Goal: Information Seeking & Learning: Learn about a topic

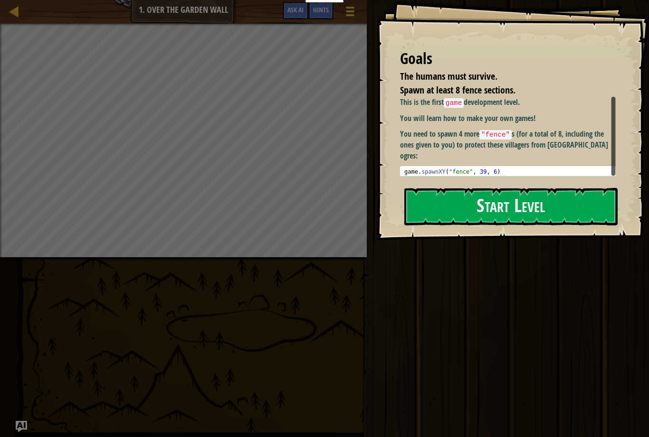
click at [527, 208] on button "Start Level" at bounding box center [510, 207] width 213 height 38
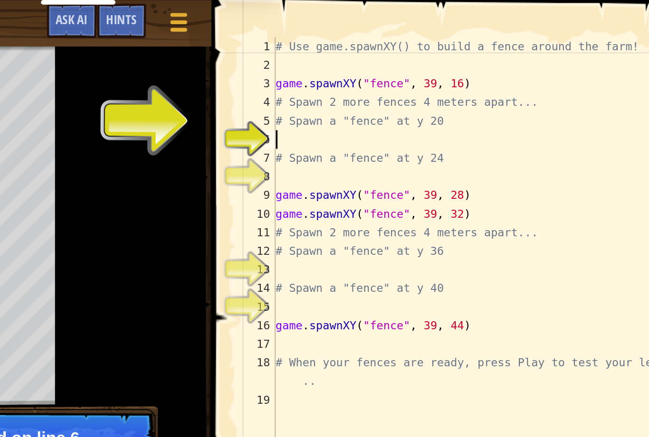
click at [423, 73] on div "# Use game.spawnXY() to build a fence around the farm! game . spawnXY ( "fence"…" at bounding box center [528, 133] width 211 height 228
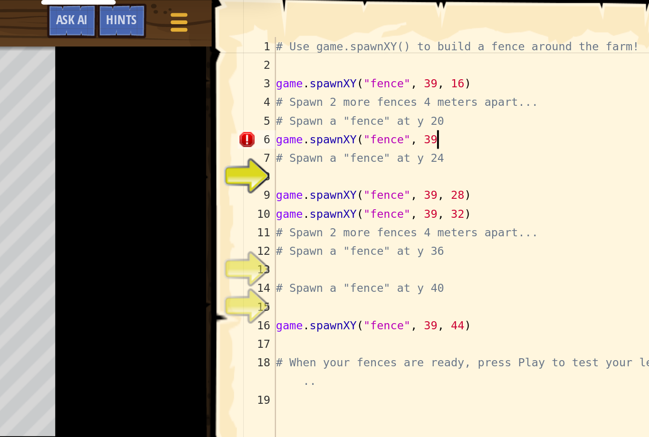
scroll to position [5, 7]
type textarea "game.spawnXY("fence", 39, 20)"
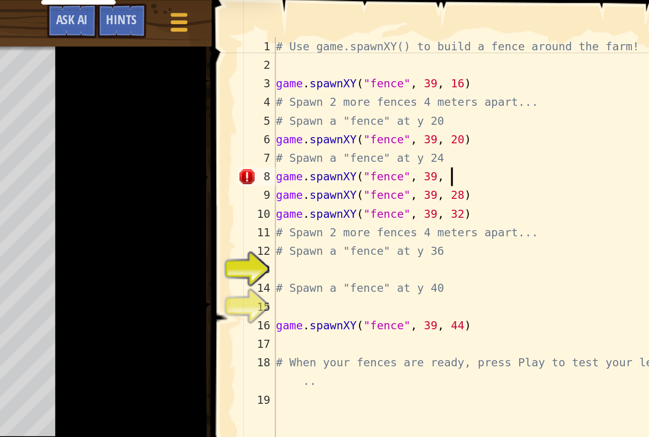
scroll to position [5, 7]
type textarea "game.spawnXY("fence", 39, 24)"
click at [423, 140] on div "# Use game.spawnXY() to build a fence around the farm! game . spawnXY ( "fence"…" at bounding box center [528, 133] width 211 height 228
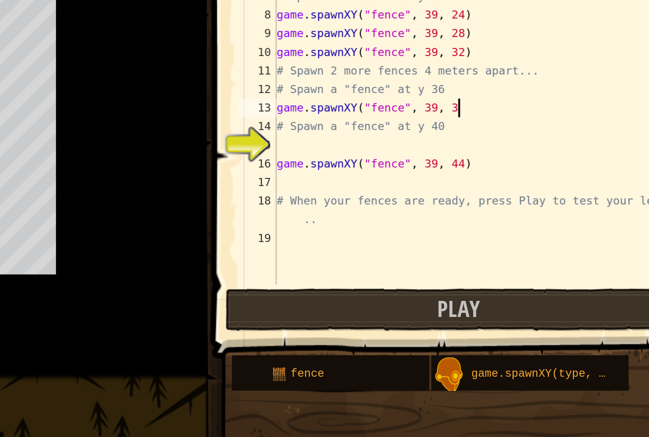
scroll to position [5, 7]
type textarea "game.spawnXY("fence", 39, 36)"
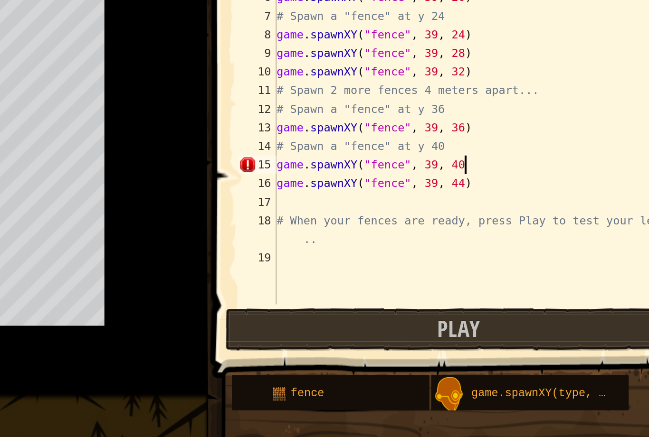
type textarea "game.spawnXY("fence", 39, 40)"
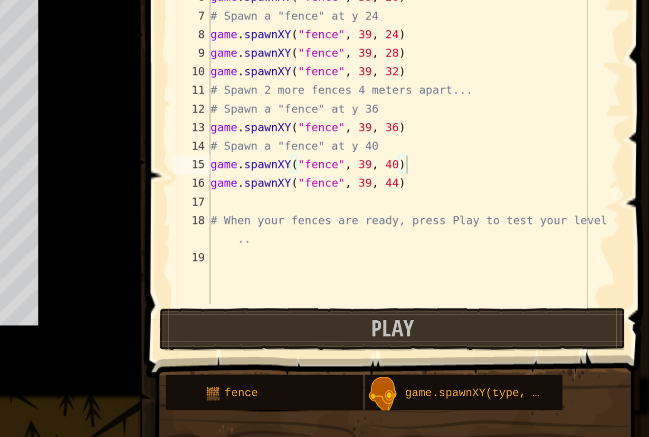
scroll to position [0, 0]
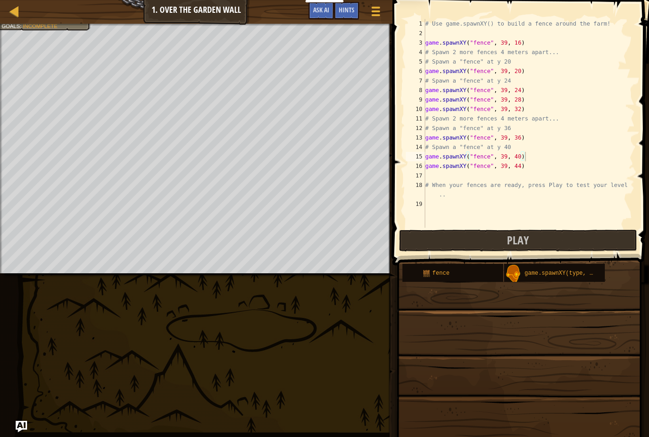
click at [536, 234] on button "Play" at bounding box center [518, 241] width 238 height 22
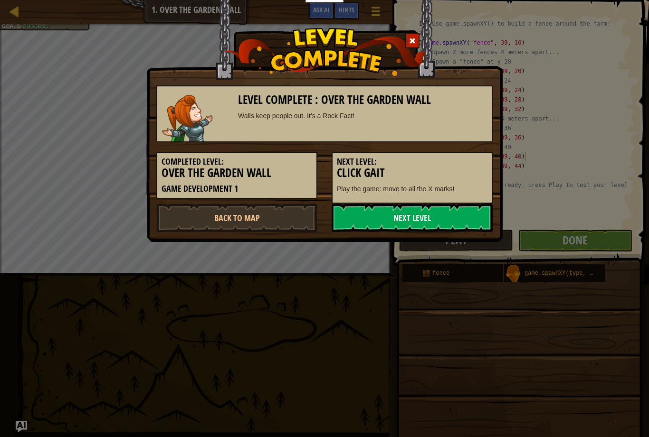
click at [430, 218] on link "Next Level" at bounding box center [411, 218] width 161 height 28
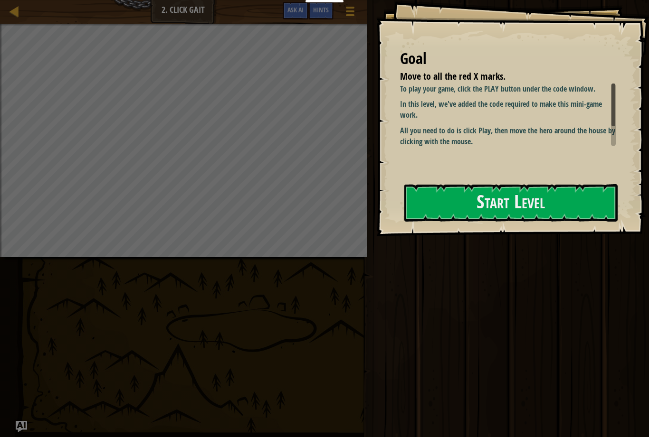
click at [547, 213] on button "Start Level" at bounding box center [510, 203] width 213 height 38
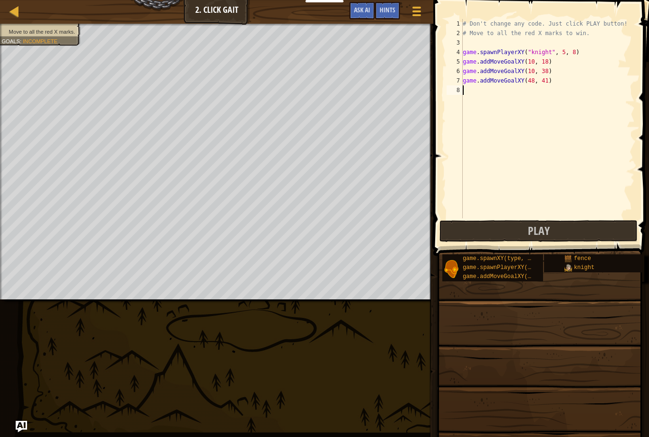
click at [552, 231] on button "Play" at bounding box center [538, 231] width 198 height 22
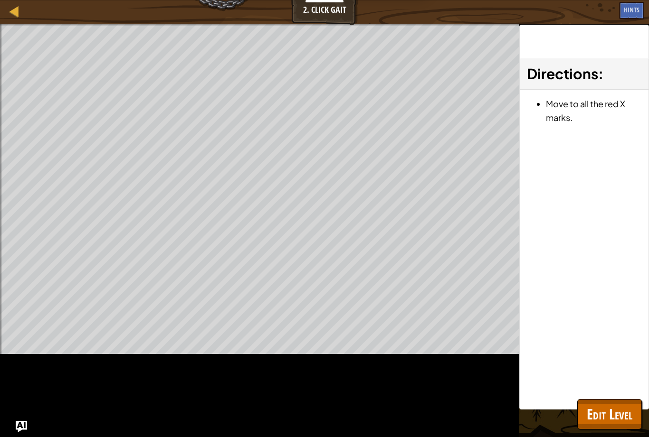
click at [614, 420] on span "Edit Level" at bounding box center [610, 414] width 46 height 19
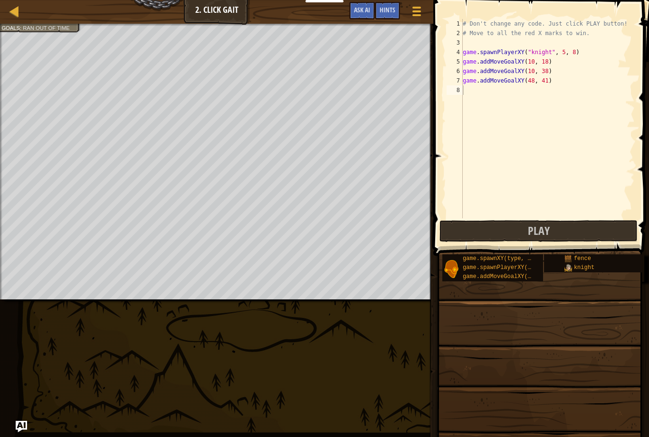
click at [23, 6] on link "Courses" at bounding box center [21, 11] width 5 height 13
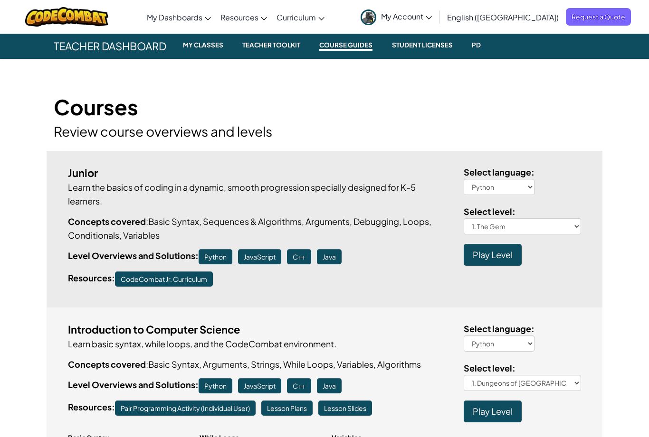
click at [0, 0] on link "CodeCombat Teacher Dashboard" at bounding box center [0, 0] width 0 height 0
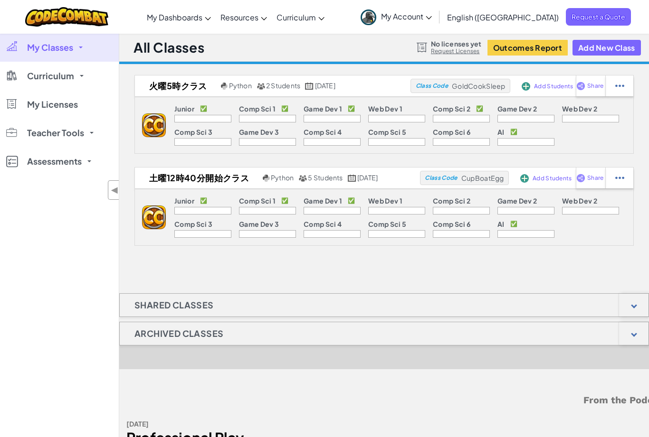
click at [65, 81] on link "Curriculum" at bounding box center [59, 76] width 119 height 28
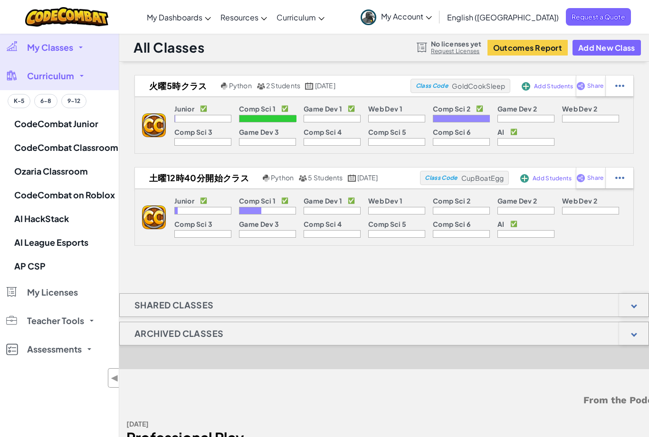
click at [100, 149] on link "CodeCombat Classroom" at bounding box center [59, 148] width 119 height 24
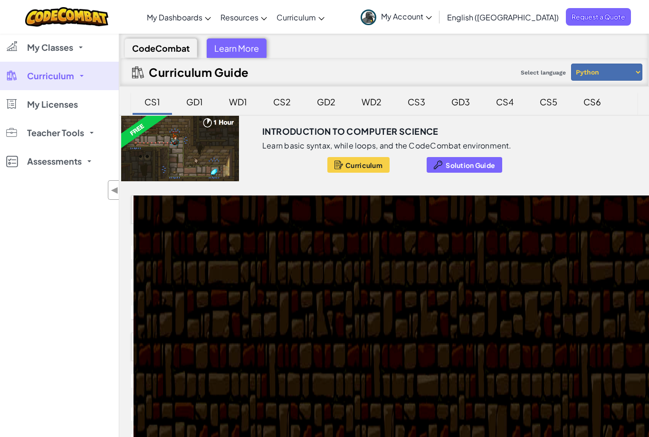
click at [196, 101] on div "GD1" at bounding box center [195, 102] width 36 height 22
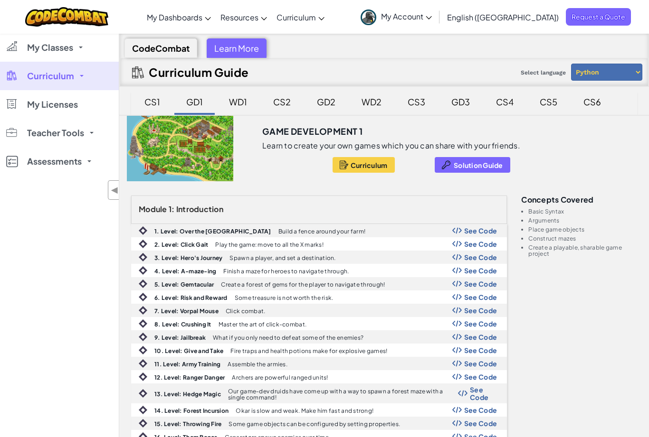
click at [311, 262] on div "3. Level: Hero's Journey Spawn a player, and set a destination. See Code" at bounding box center [319, 257] width 375 height 12
click at [230, 274] on p "Finish a maze for heroes to navigate through." at bounding box center [285, 271] width 125 height 6
click at [200, 261] on b "3. Level: Hero's Journey" at bounding box center [188, 258] width 68 height 7
click at [482, 272] on span "See Code" at bounding box center [480, 271] width 33 height 8
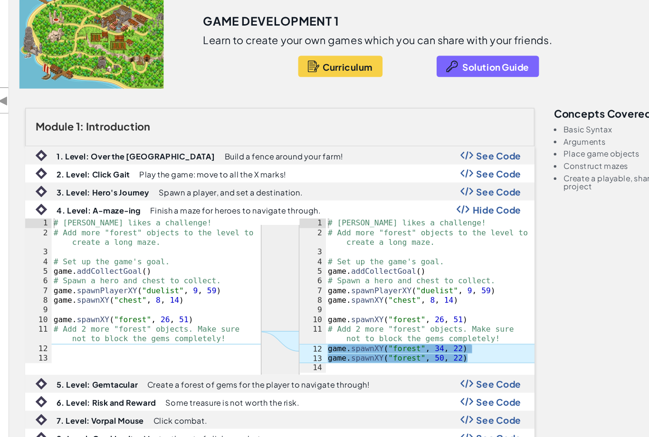
scroll to position [28, 0]
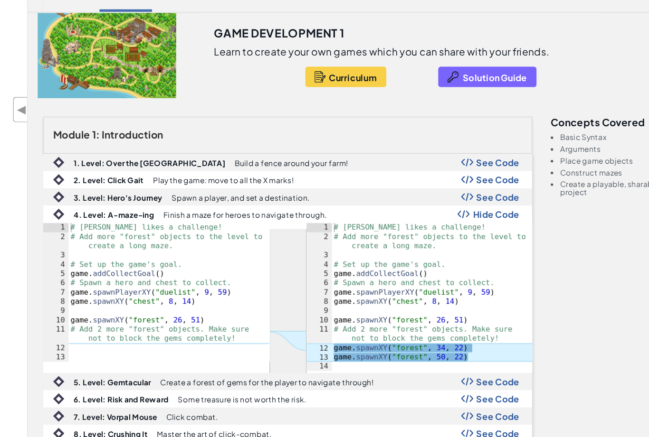
click at [461, 239] on span "Hide Code" at bounding box center [479, 243] width 36 height 8
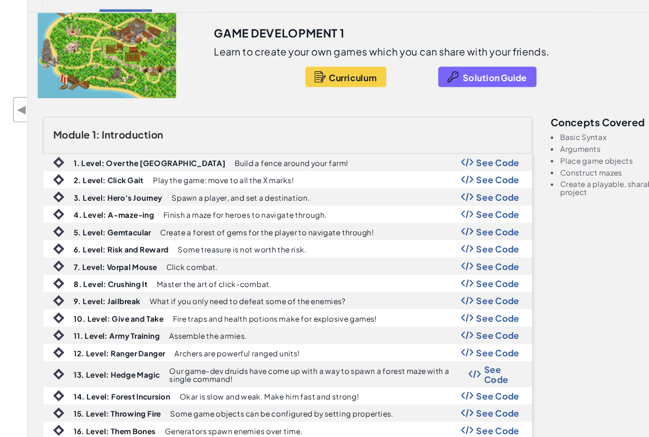
click at [154, 240] on b "4. Level: A-maze-ing" at bounding box center [185, 243] width 62 height 7
